Goal: Information Seeking & Learning: Learn about a topic

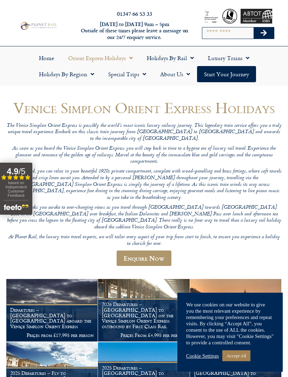
click at [124, 79] on link "Special Trips" at bounding box center [127, 74] width 52 height 16
click at [118, 90] on link "Latest Experiences" at bounding box center [135, 90] width 68 height 16
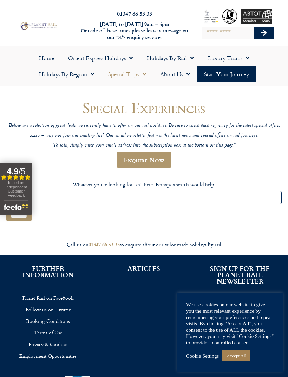
click at [47, 56] on link "Home" at bounding box center [46, 58] width 29 height 16
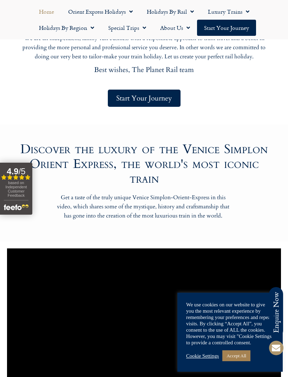
scroll to position [403, 0]
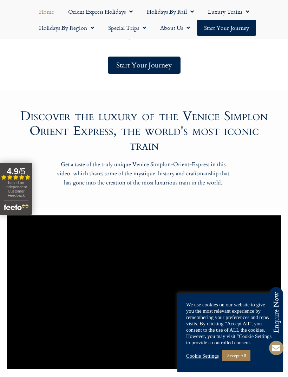
click at [236, 361] on link "Accept All" at bounding box center [236, 355] width 28 height 11
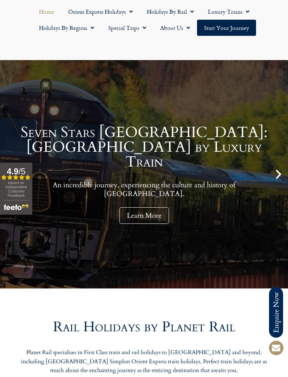
scroll to position [0, 0]
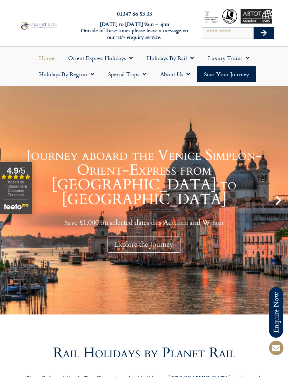
click at [222, 77] on link "Start your Journey" at bounding box center [226, 74] width 59 height 16
click at [219, 57] on link "Luxury Trains" at bounding box center [229, 58] width 56 height 16
